Goal: Task Accomplishment & Management: Manage account settings

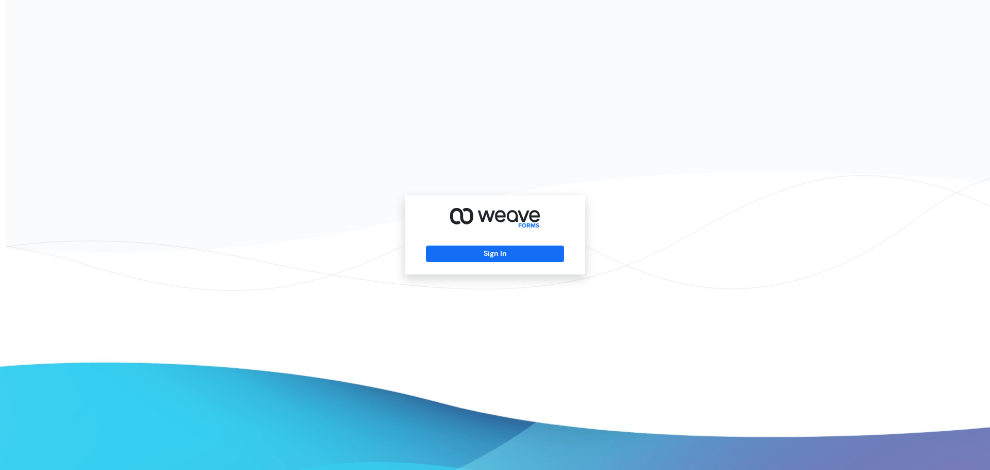
click at [392, 278] on div "Sign In" at bounding box center [495, 235] width 990 height 470
click at [458, 252] on button "Sign In" at bounding box center [495, 254] width 138 height 17
